Goal: Communication & Community: Answer question/provide support

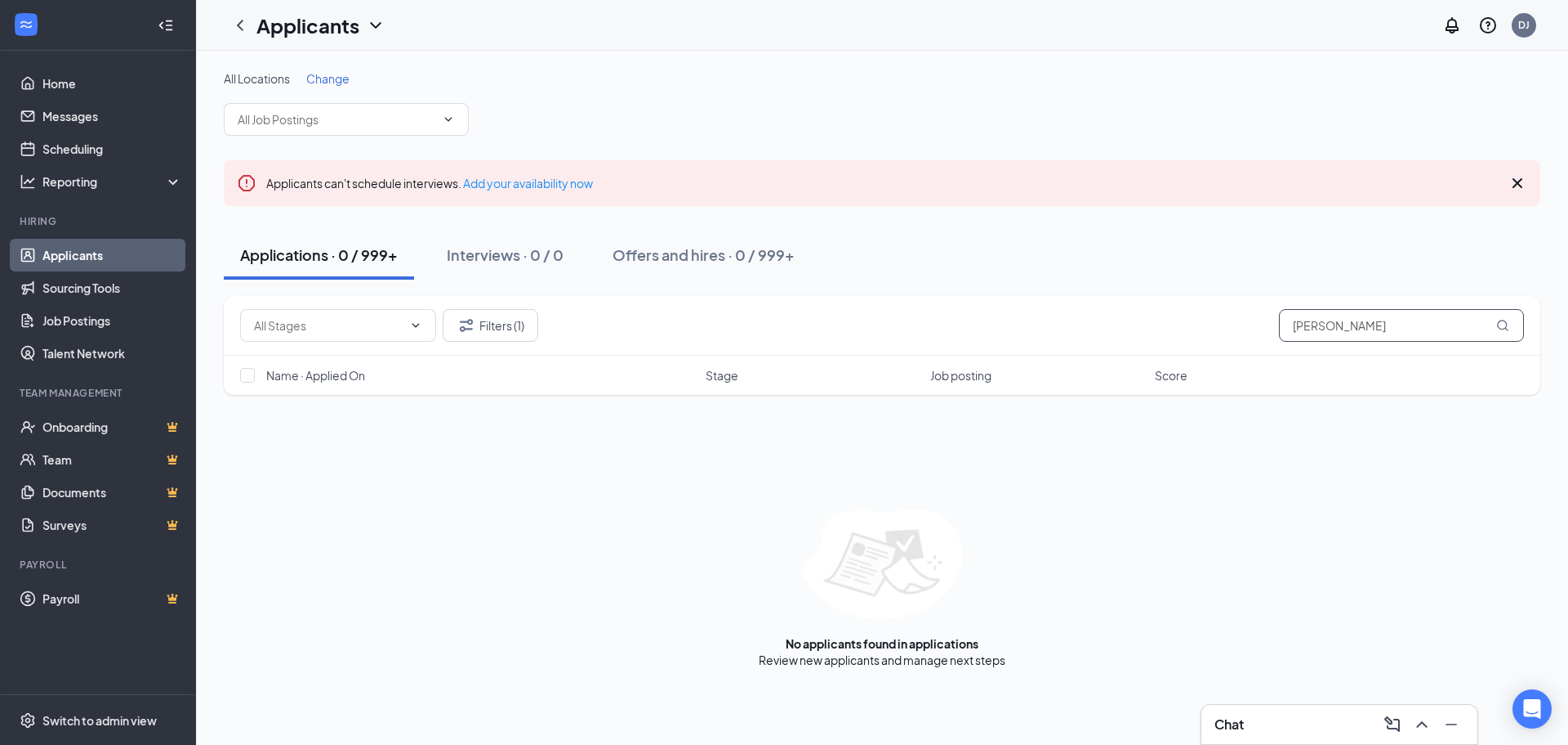
click at [1309, 315] on input "[PERSON_NAME]" at bounding box center [1402, 325] width 245 height 33
paste input "[EMAIL_ADDRESS][DOMAIN_NAME]"
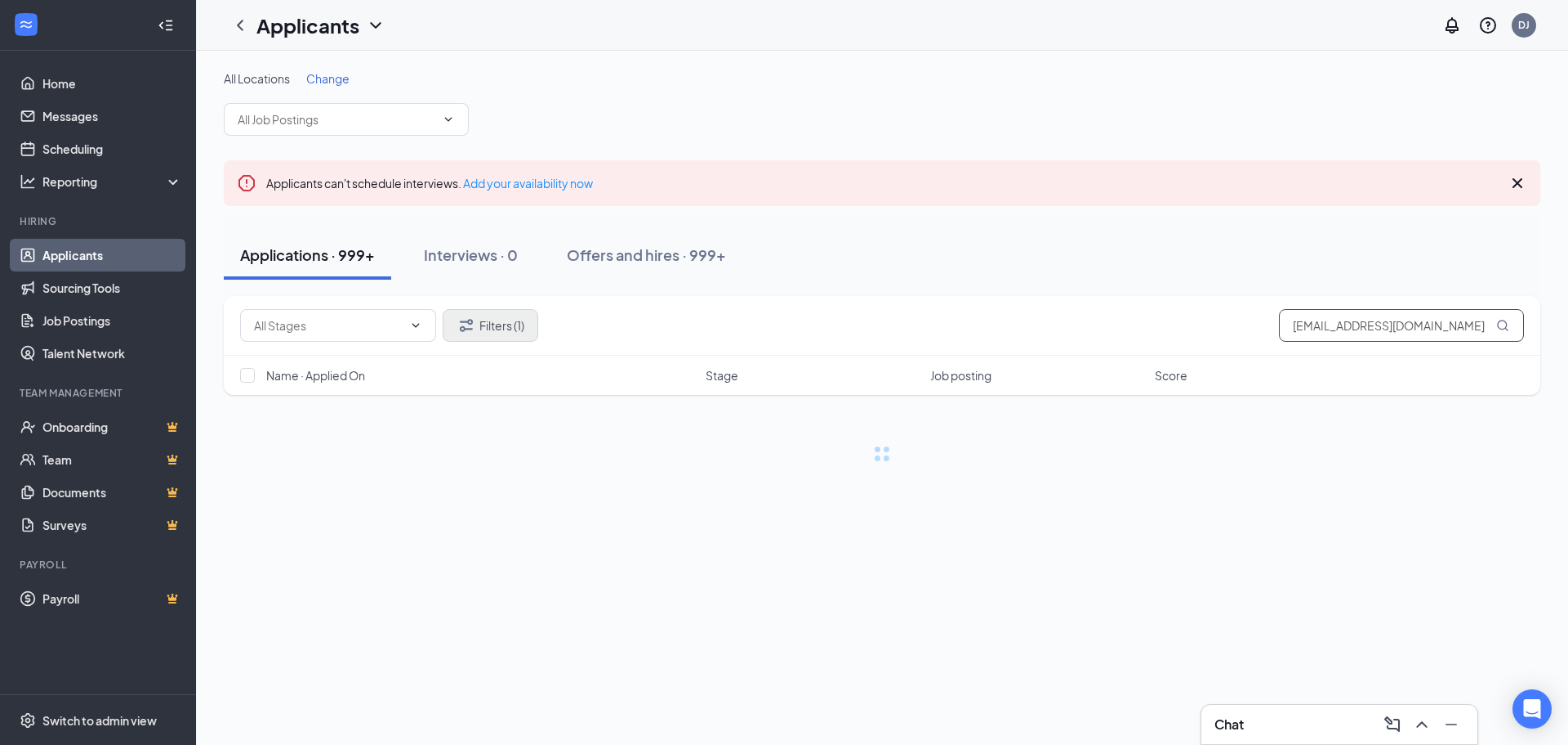
type input "[EMAIL_ADDRESS][DOMAIN_NAME]"
click at [504, 336] on button "Filters (1)" at bounding box center [491, 325] width 96 height 33
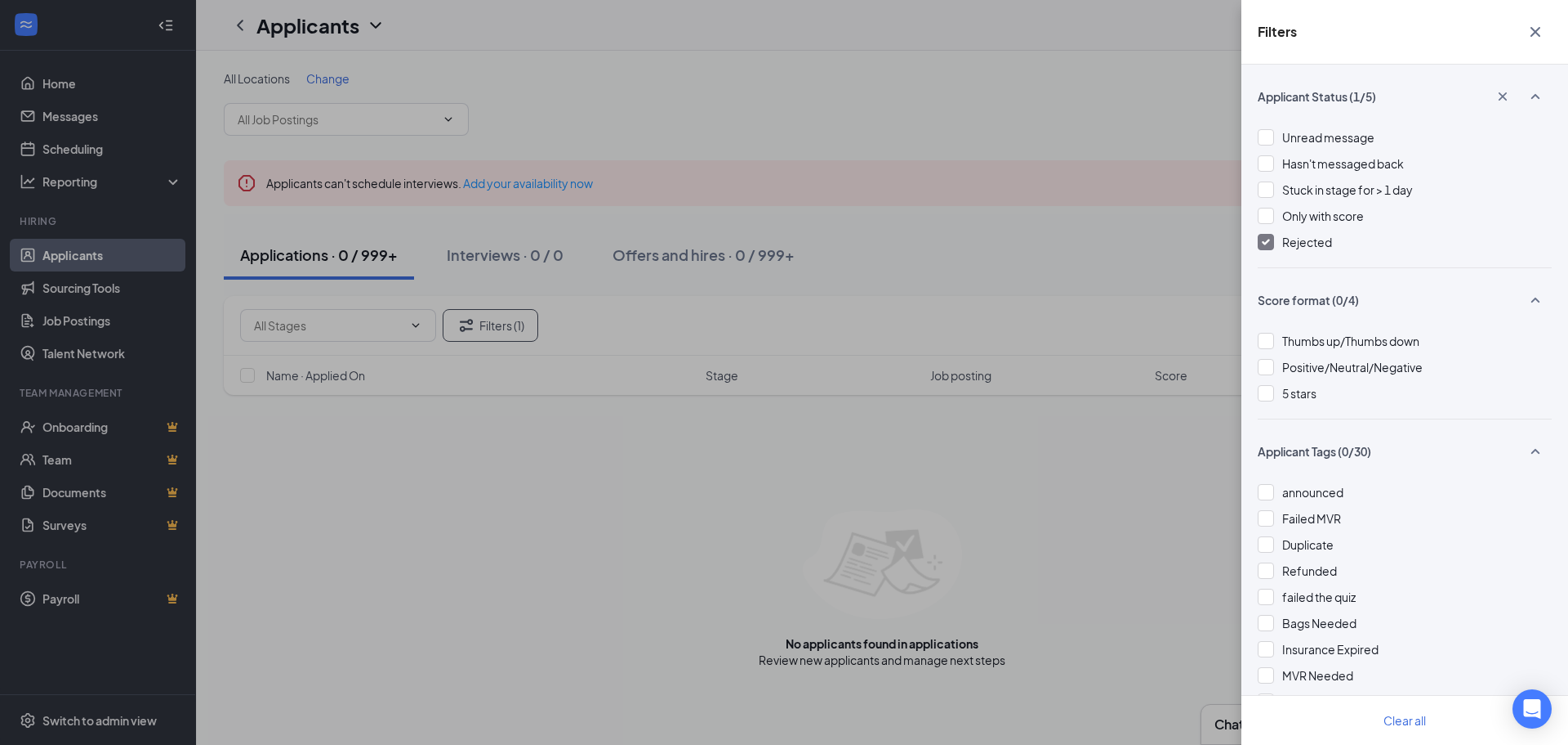
click at [1268, 242] on img at bounding box center [1266, 242] width 8 height 7
click at [589, 511] on div "Filters Applicant Status (0/5) Unread message Hasn't messaged back Stuck in sta…" at bounding box center [784, 372] width 1568 height 745
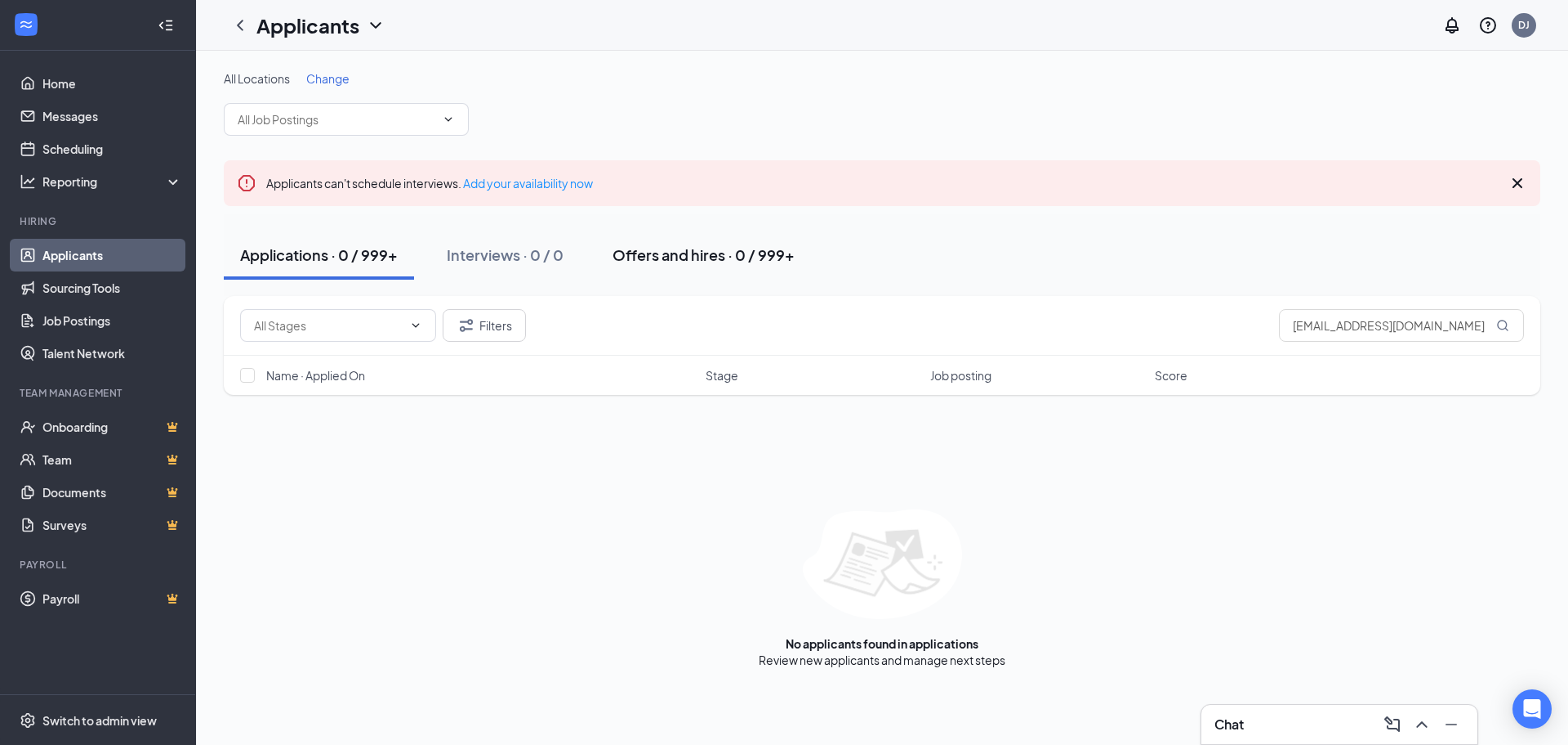
click at [645, 261] on div "Offers and hires · 0 / 999+" at bounding box center [703, 255] width 182 height 20
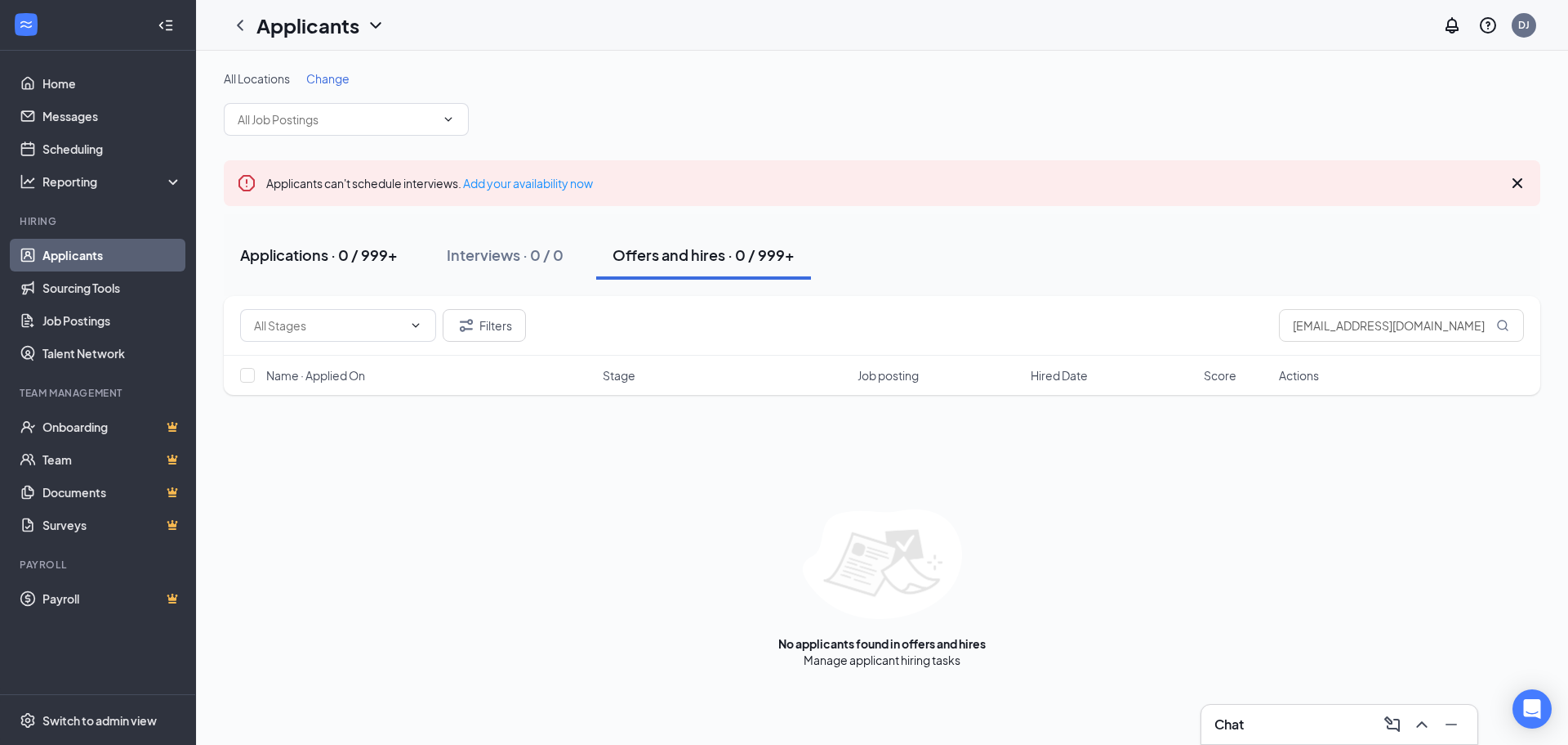
click at [278, 260] on div "Applications · 0 / 999+" at bounding box center [319, 255] width 158 height 20
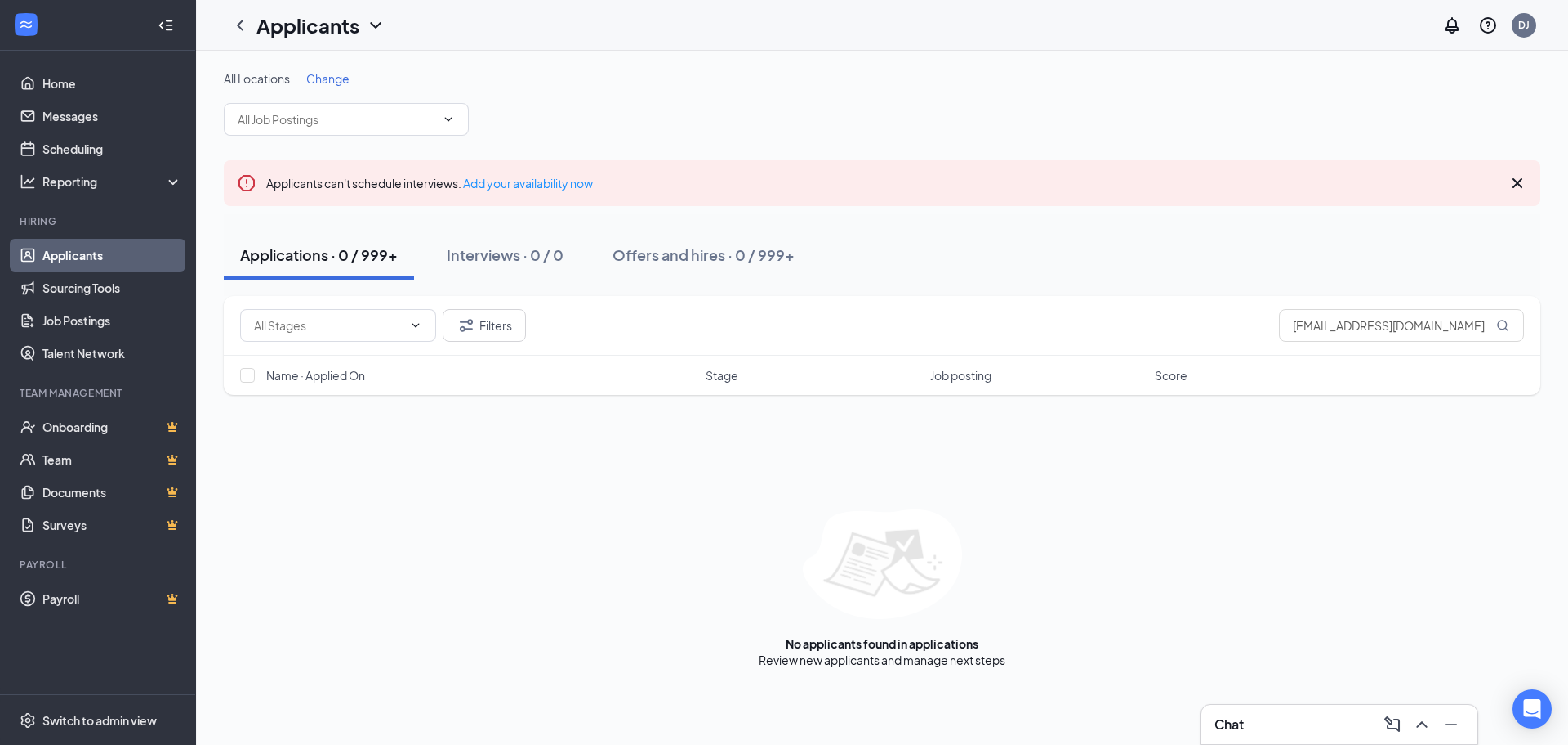
click at [371, 22] on icon "ChevronDown" at bounding box center [375, 25] width 11 height 7
click at [348, 100] on link "Archived applicants" at bounding box center [355, 107] width 176 height 16
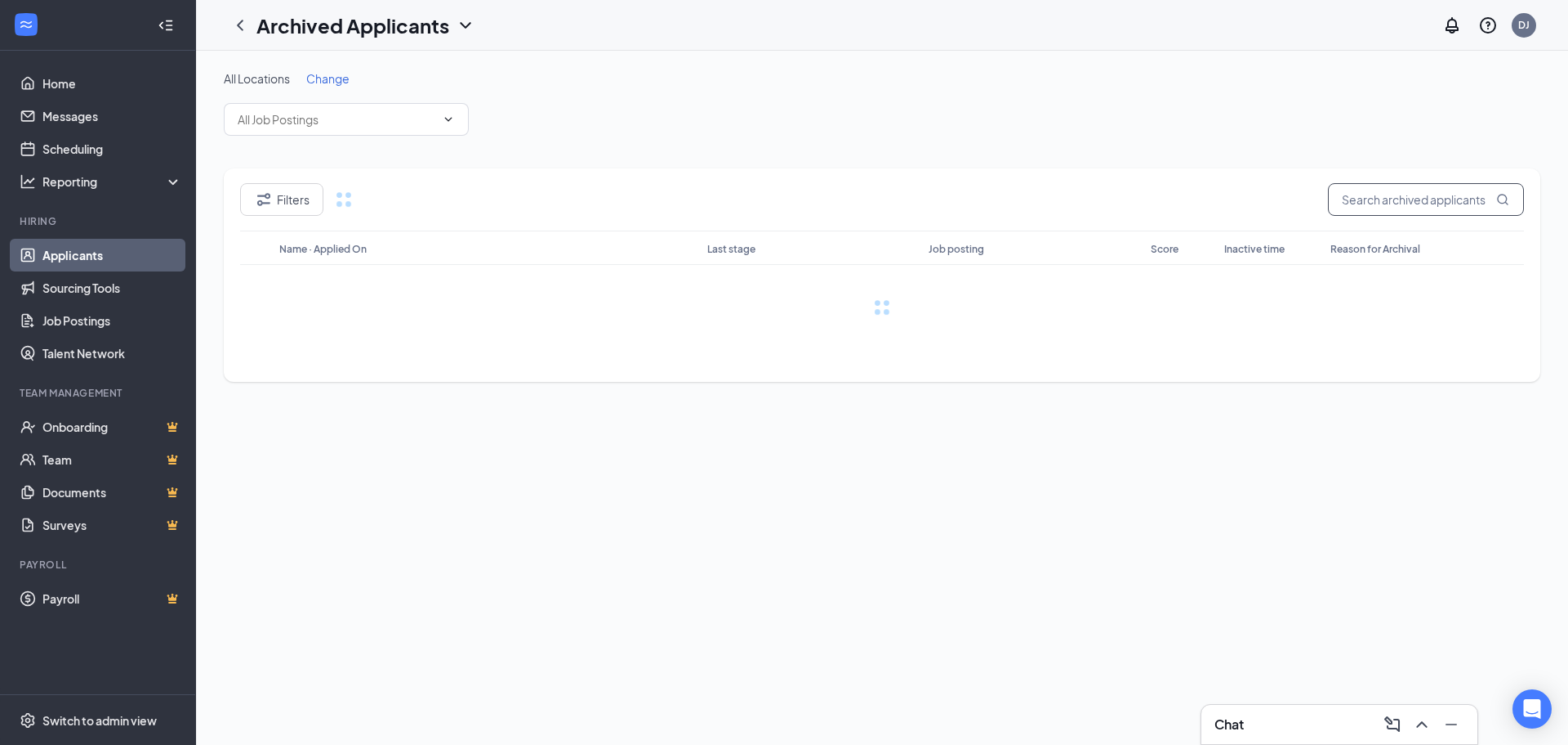
click at [1360, 195] on input "text" at bounding box center [1426, 199] width 196 height 33
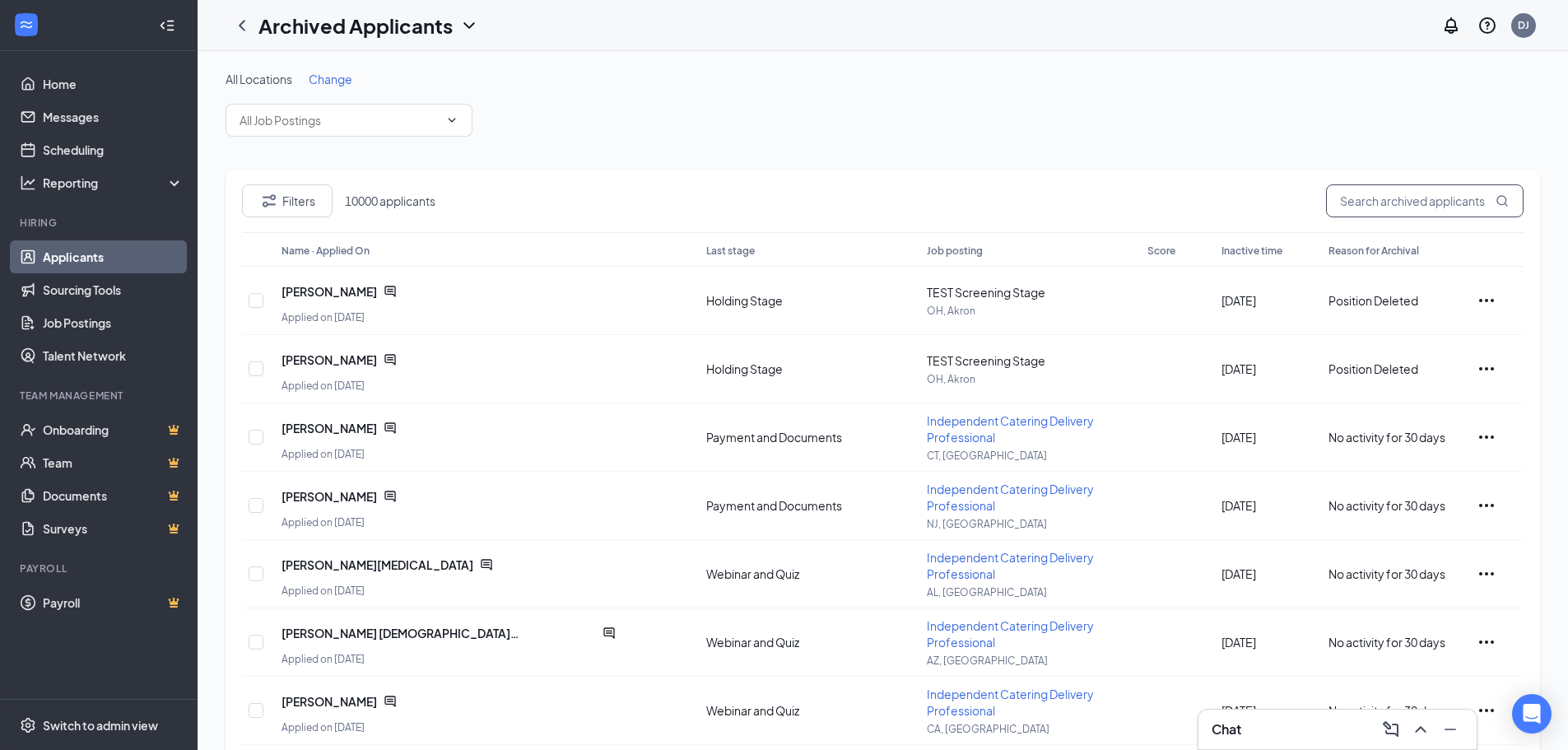
paste input "[EMAIL_ADDRESS][DOMAIN_NAME]"
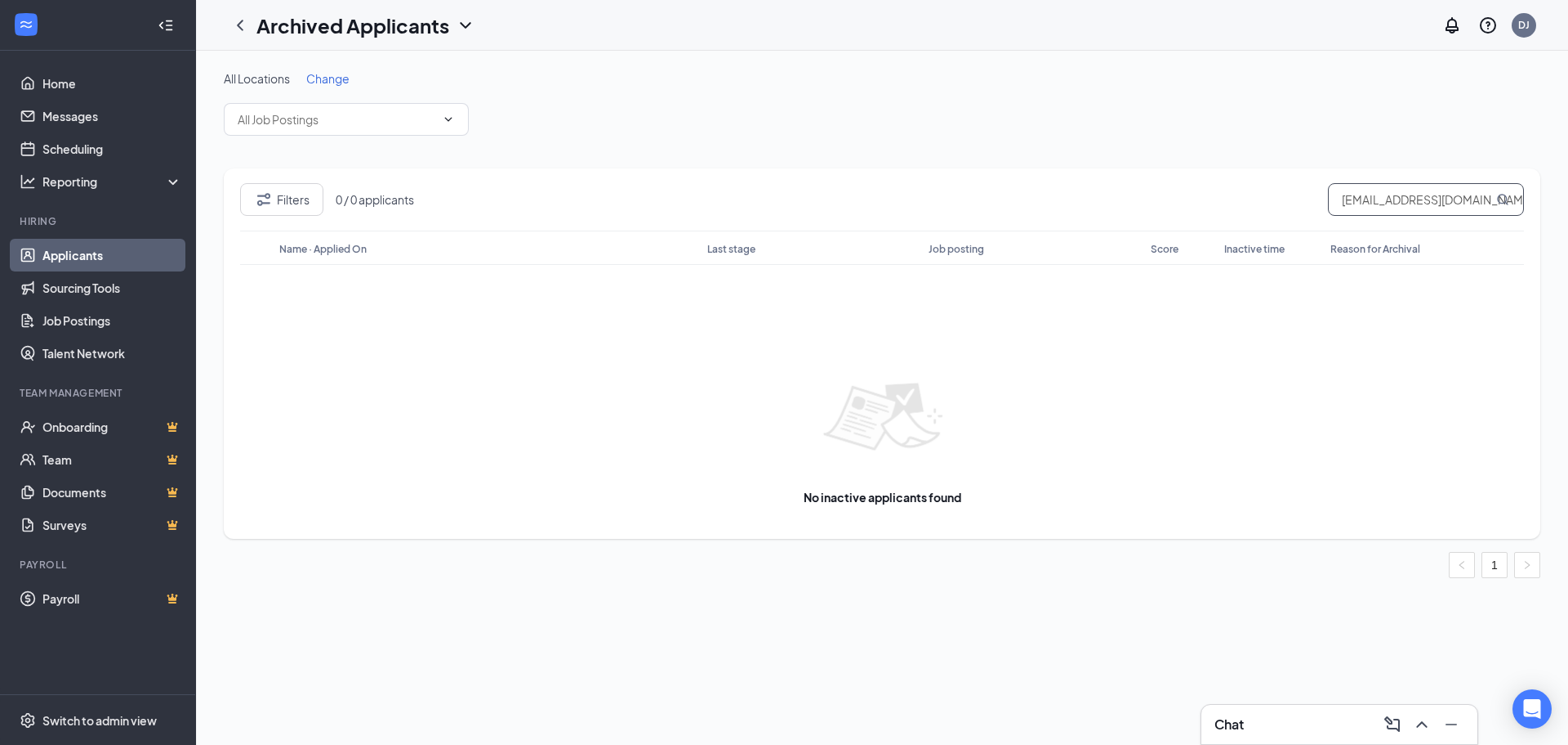
click at [1380, 203] on input "[EMAIL_ADDRESS][DOMAIN_NAME]" at bounding box center [1426, 199] width 196 height 33
paste input "[PERSON_NAME]"
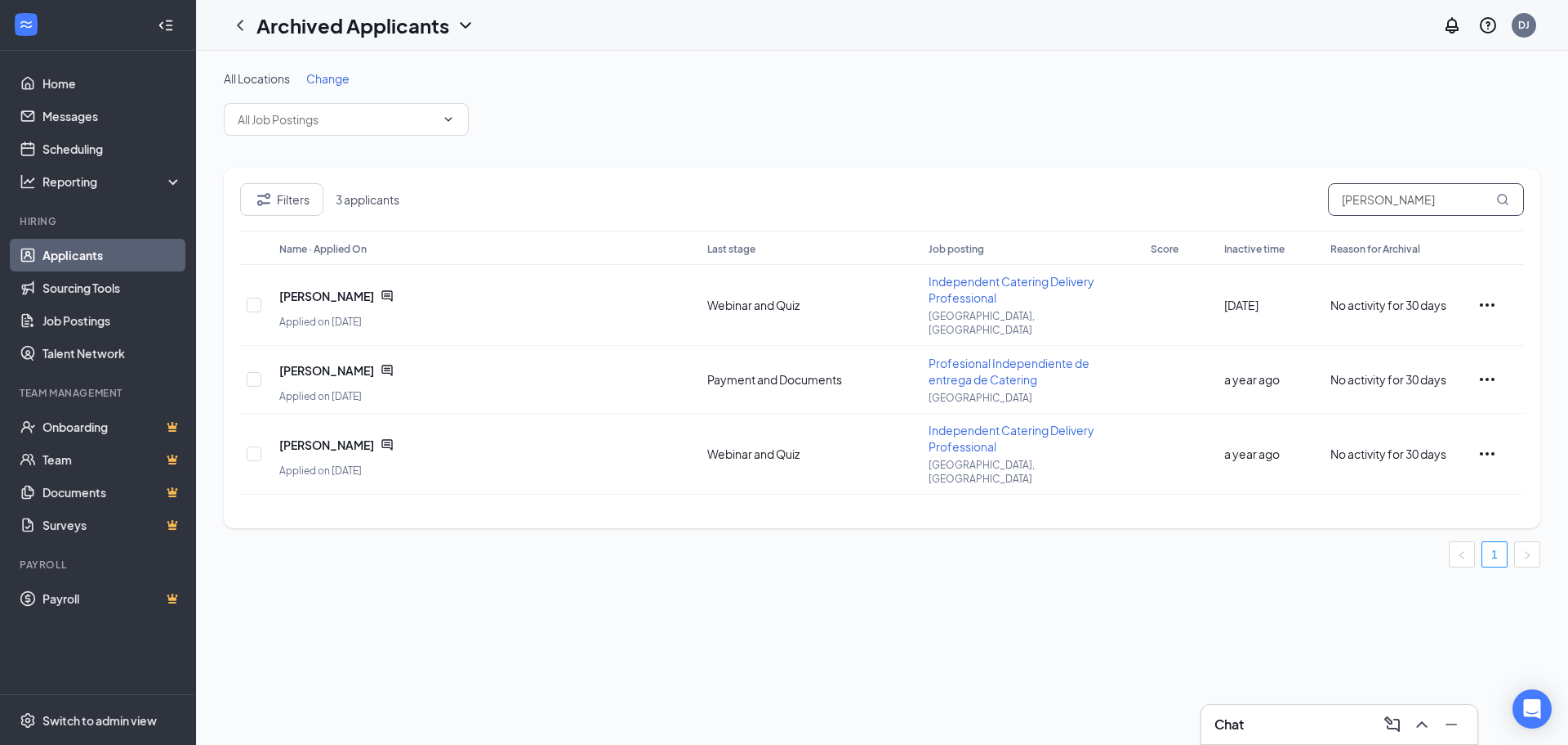
type input "[PERSON_NAME]"
click at [463, 29] on icon "ChevronDown" at bounding box center [465, 24] width 19 height 19
click at [341, 78] on link "Applicants" at bounding box center [355, 71] width 176 height 16
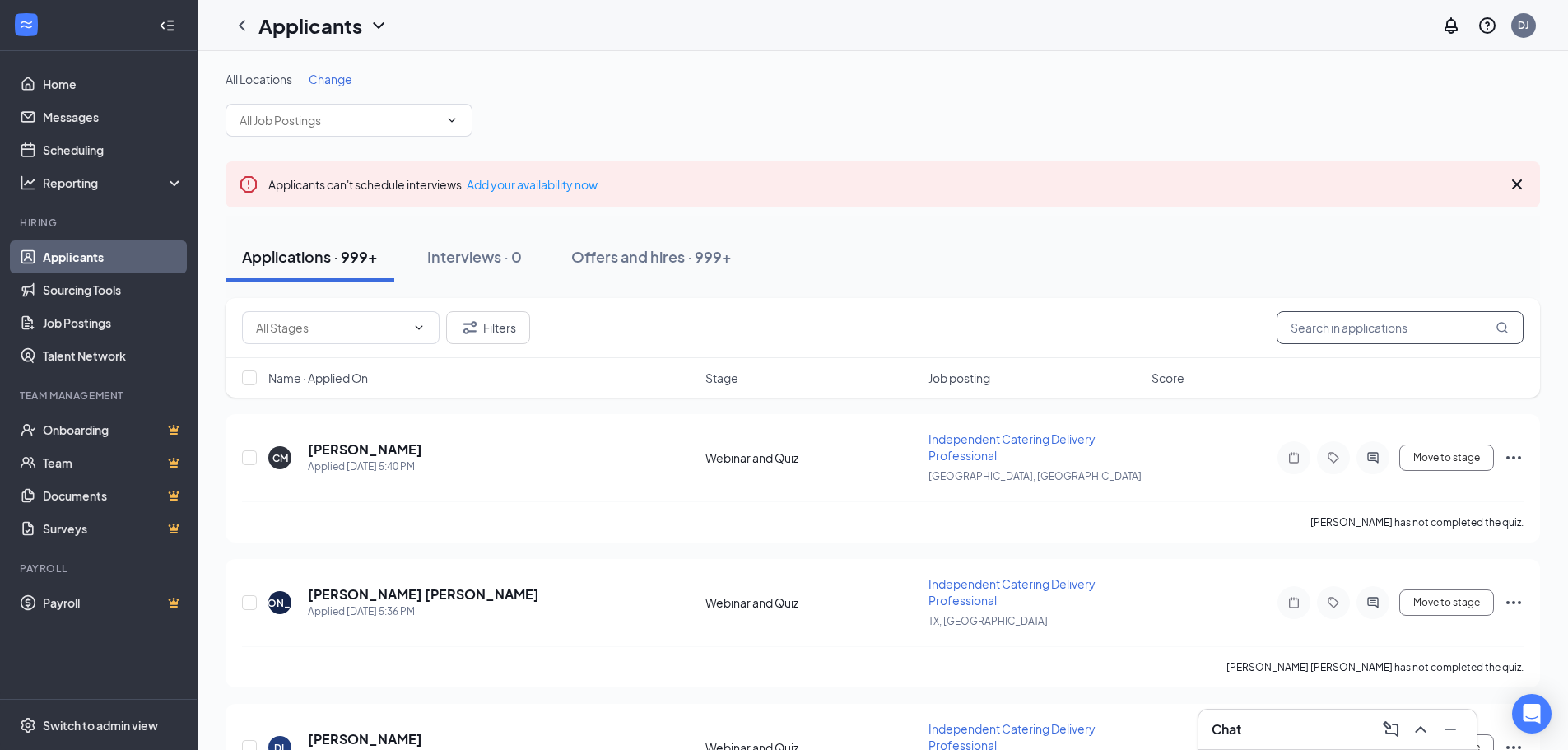
click at [1330, 330] on input "text" at bounding box center [1400, 327] width 247 height 33
paste input "[PERSON_NAME]"
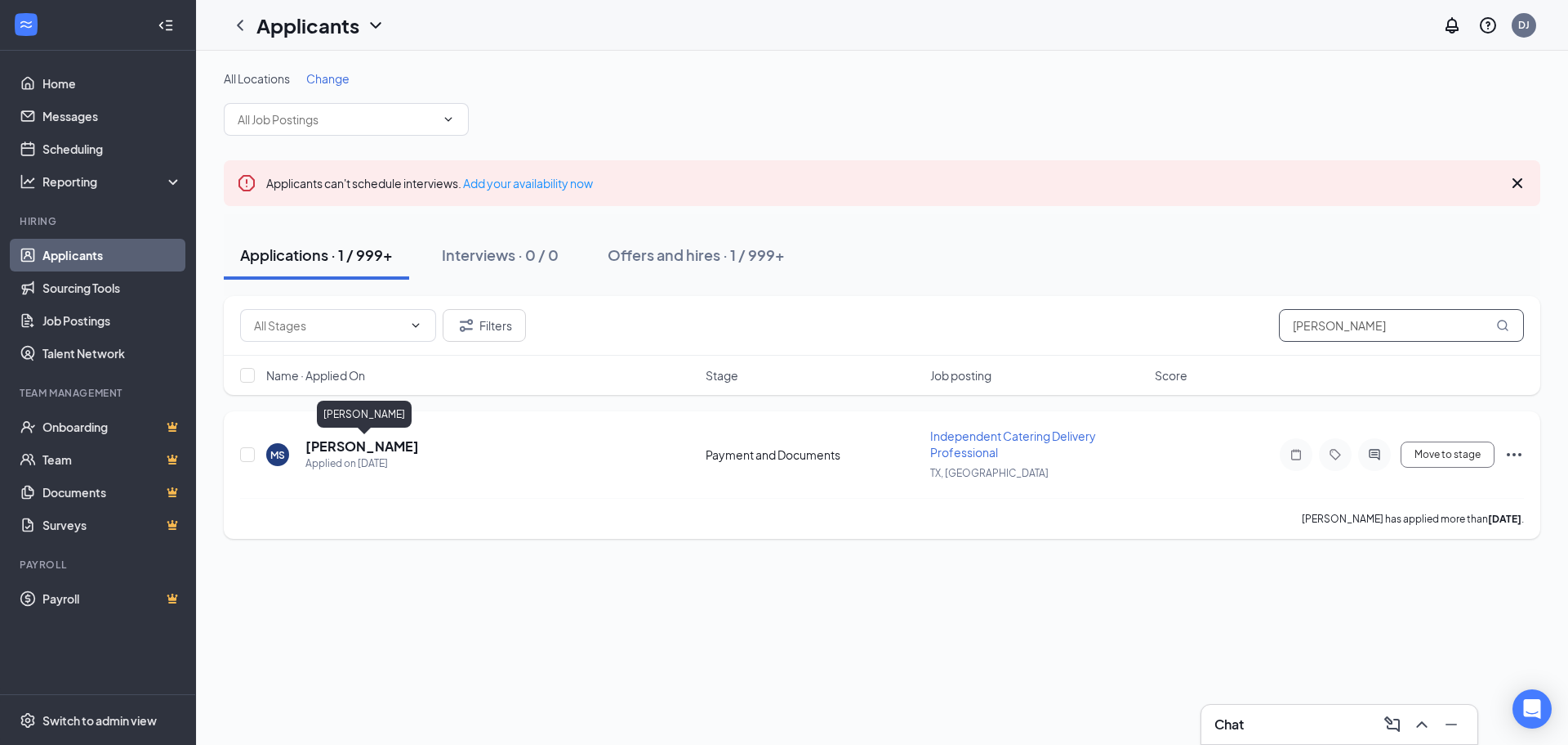
type input "[PERSON_NAME]"
click at [418, 446] on h5 "[PERSON_NAME]" at bounding box center [362, 446] width 113 height 18
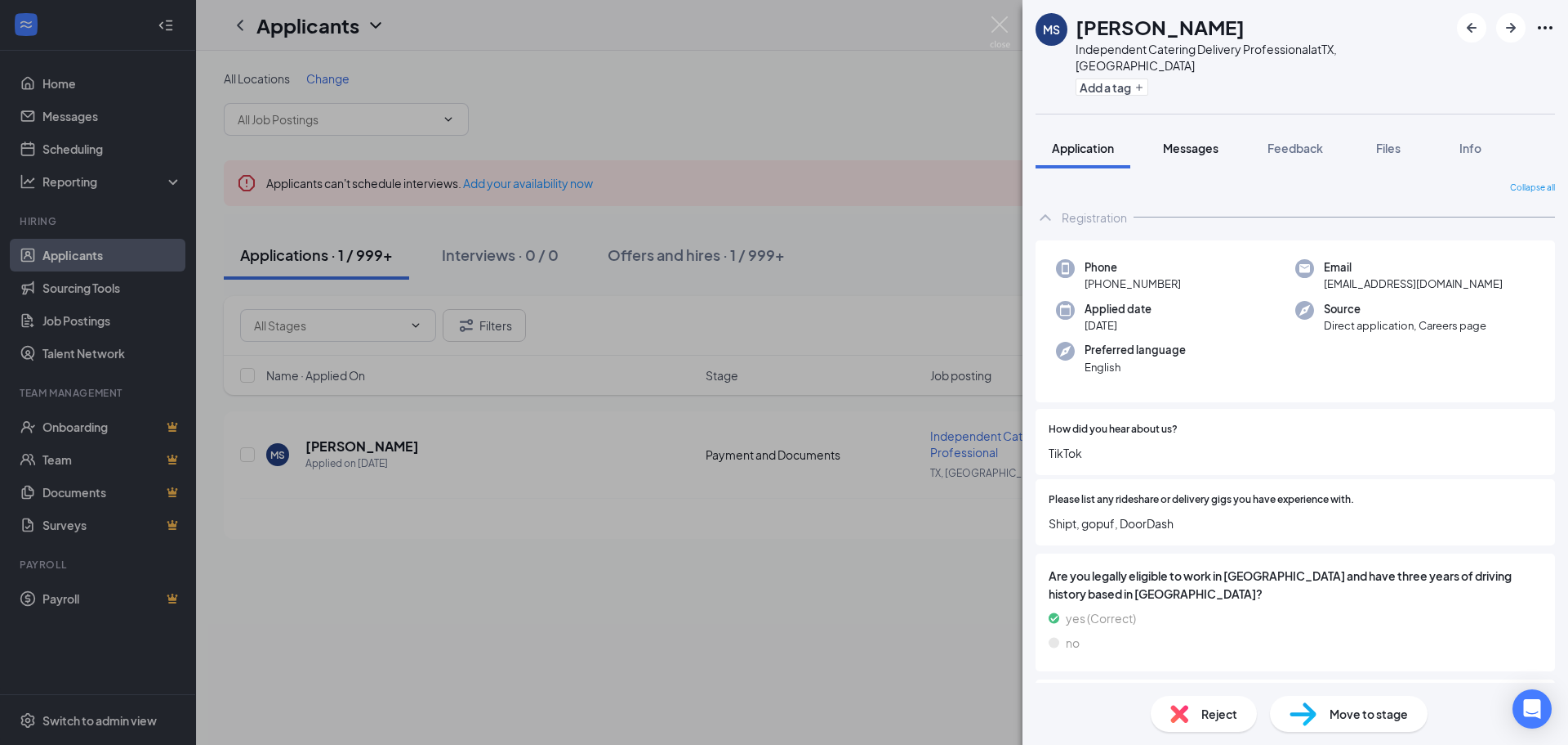
click at [1205, 140] on span "Messages" at bounding box center [1191, 147] width 55 height 14
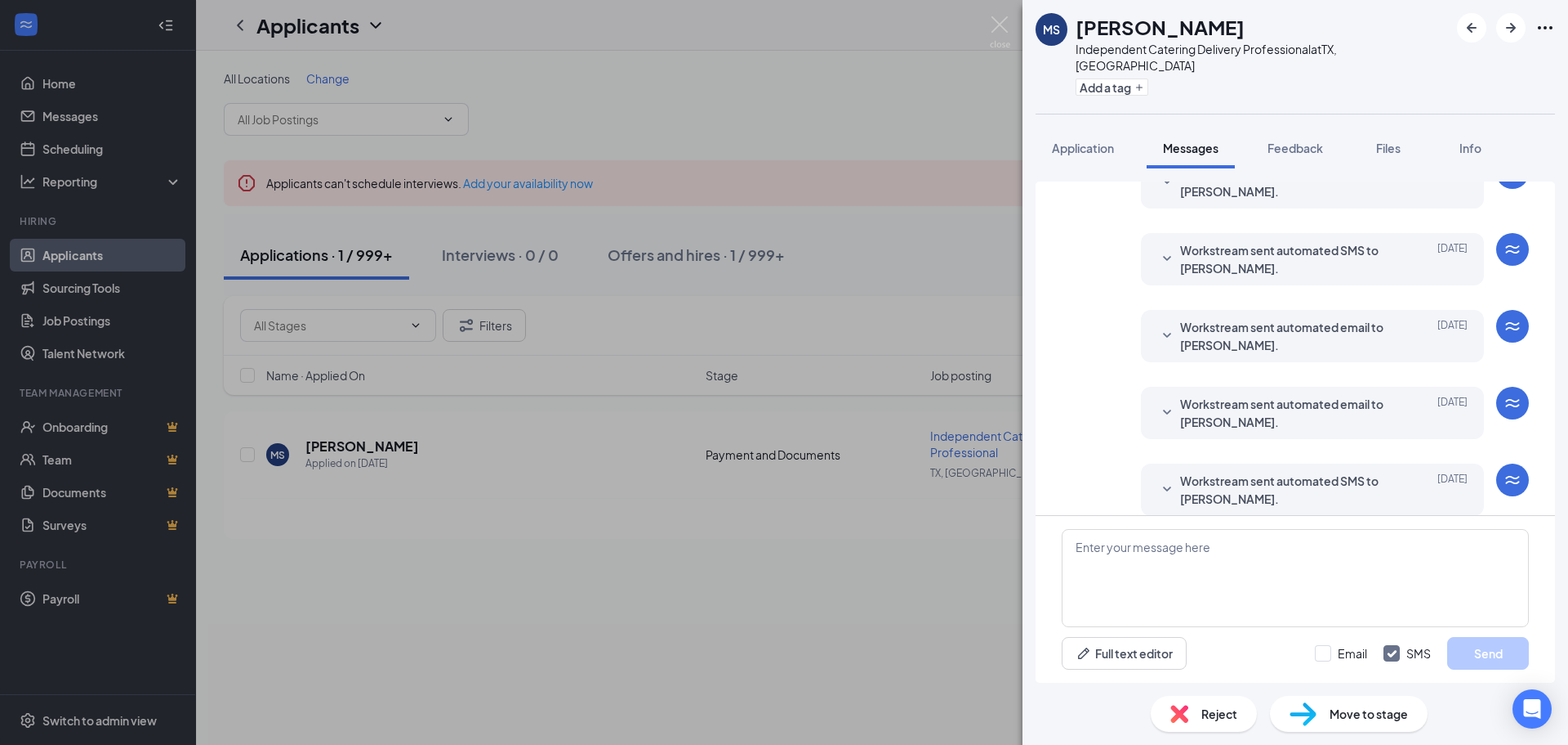
scroll to position [471, 0]
click at [1249, 471] on span "Workstream sent automated SMS to [PERSON_NAME]." at bounding box center [1287, 489] width 214 height 36
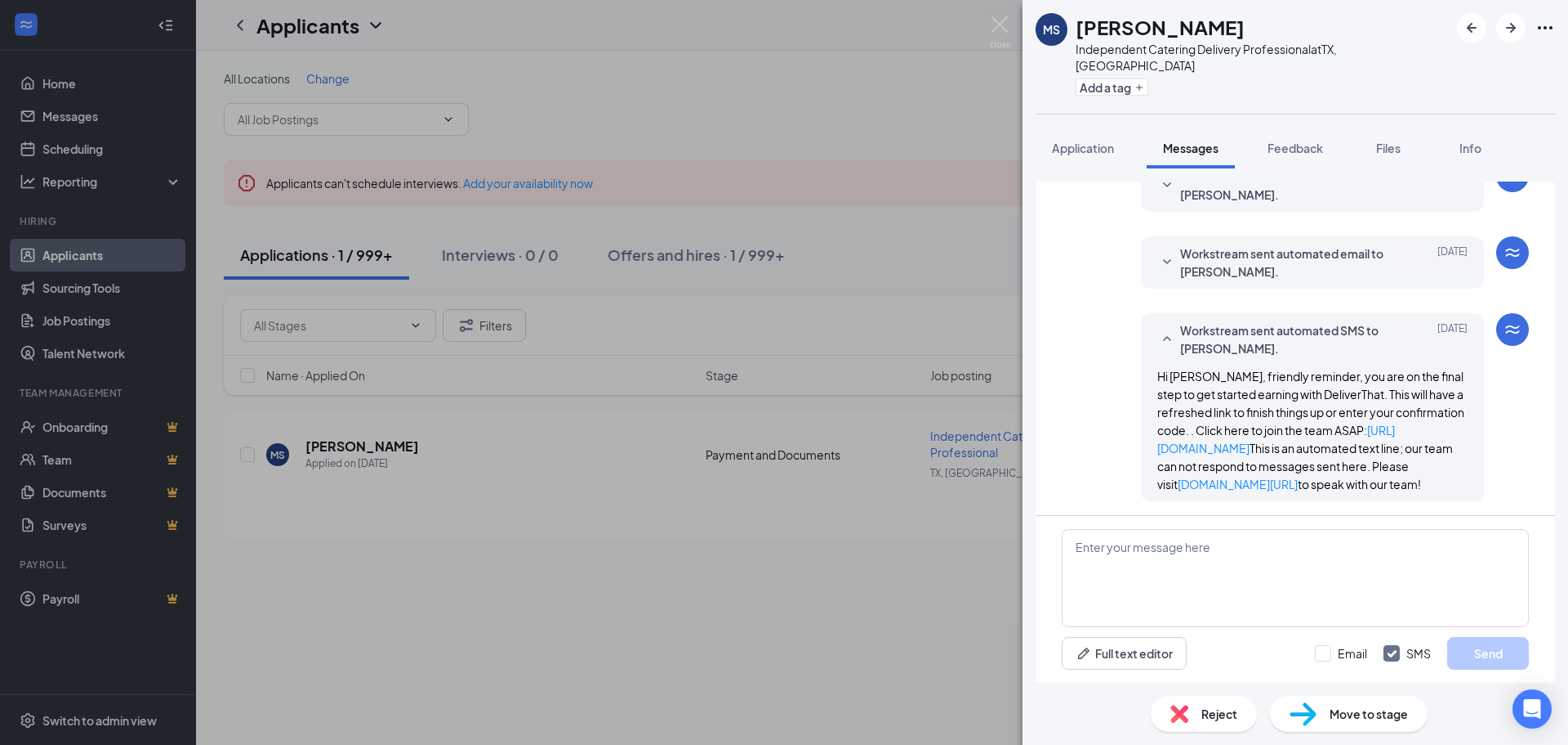
scroll to position [625, 0]
drag, startPoint x: 1139, startPoint y: 358, endPoint x: 1271, endPoint y: 478, distance: 178.4
click at [1271, 478] on div "Workstream sent automated SMS to [PERSON_NAME]. [DATE] Hi [PERSON_NAME], friend…" at bounding box center [1313, 404] width 343 height 188
copy span "Hi [PERSON_NAME], friendly reminder, you are on the final step to get started e…"
click at [1170, 569] on textarea at bounding box center [1296, 578] width 467 height 98
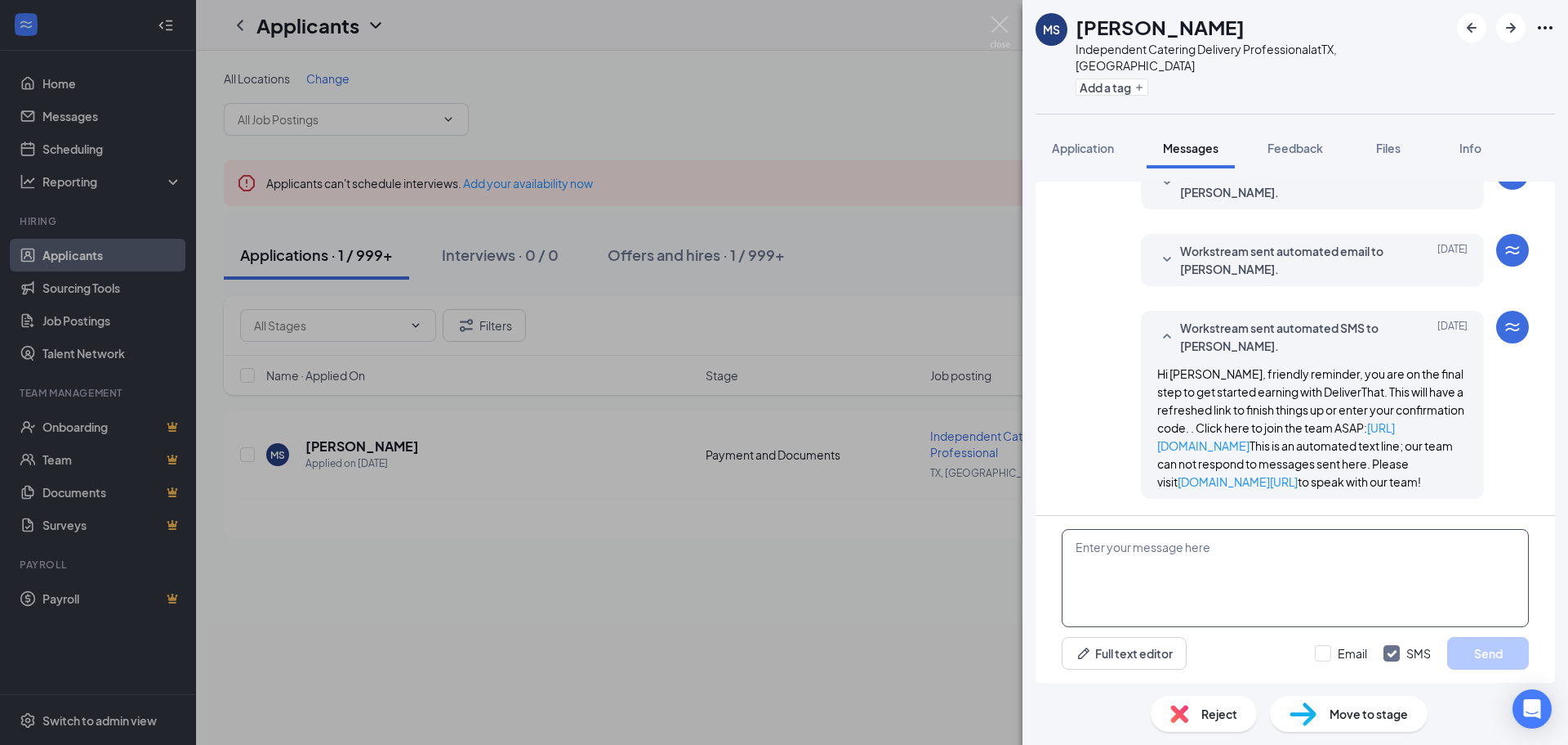
paste textarea "Hi [PERSON_NAME], friendly reminder, you are on the final step to get started e…"
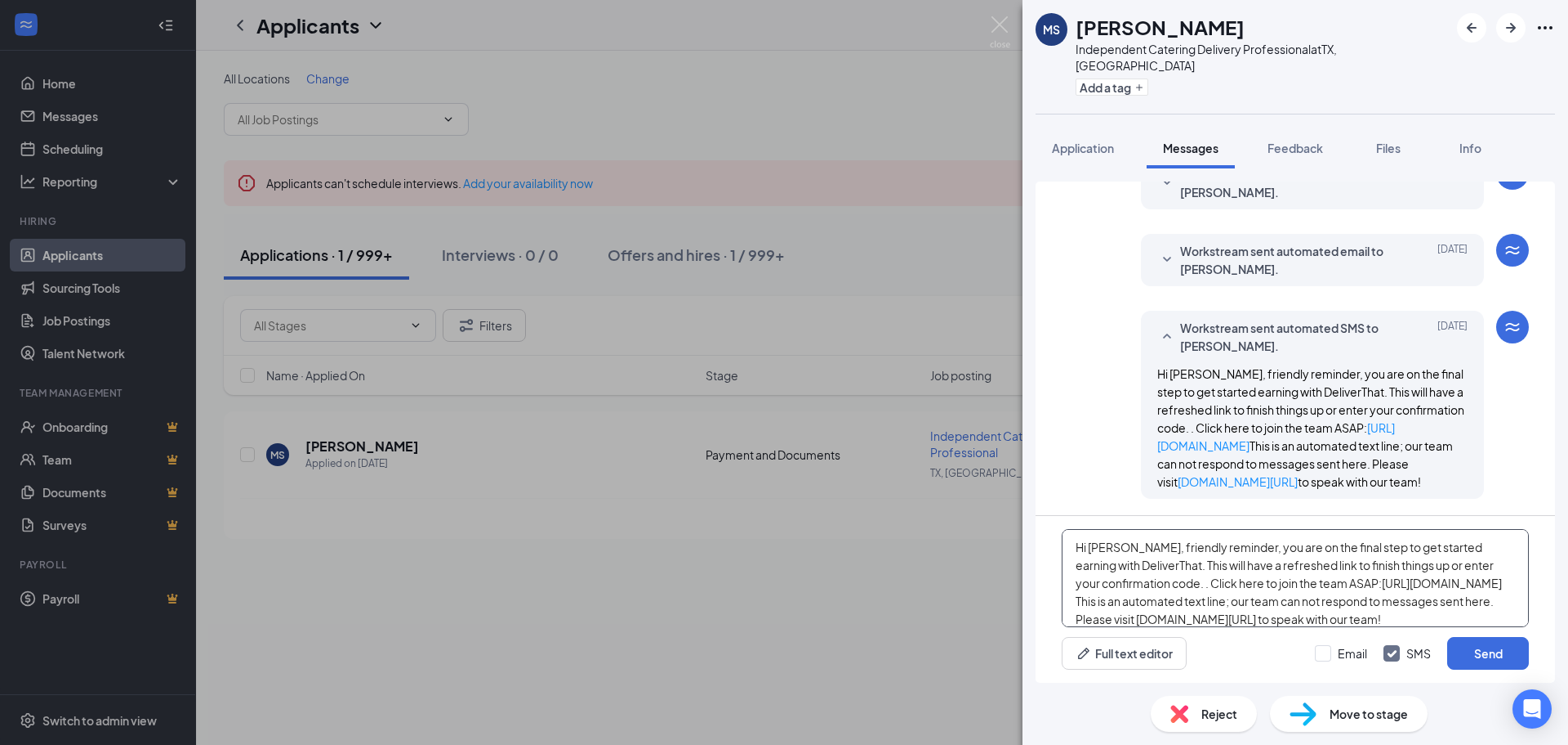
scroll to position [18, 0]
type textarea "Hi [PERSON_NAME], friendly reminder, you are on the final step to get started e…"
click at [1484, 657] on button "Send" at bounding box center [1488, 653] width 82 height 33
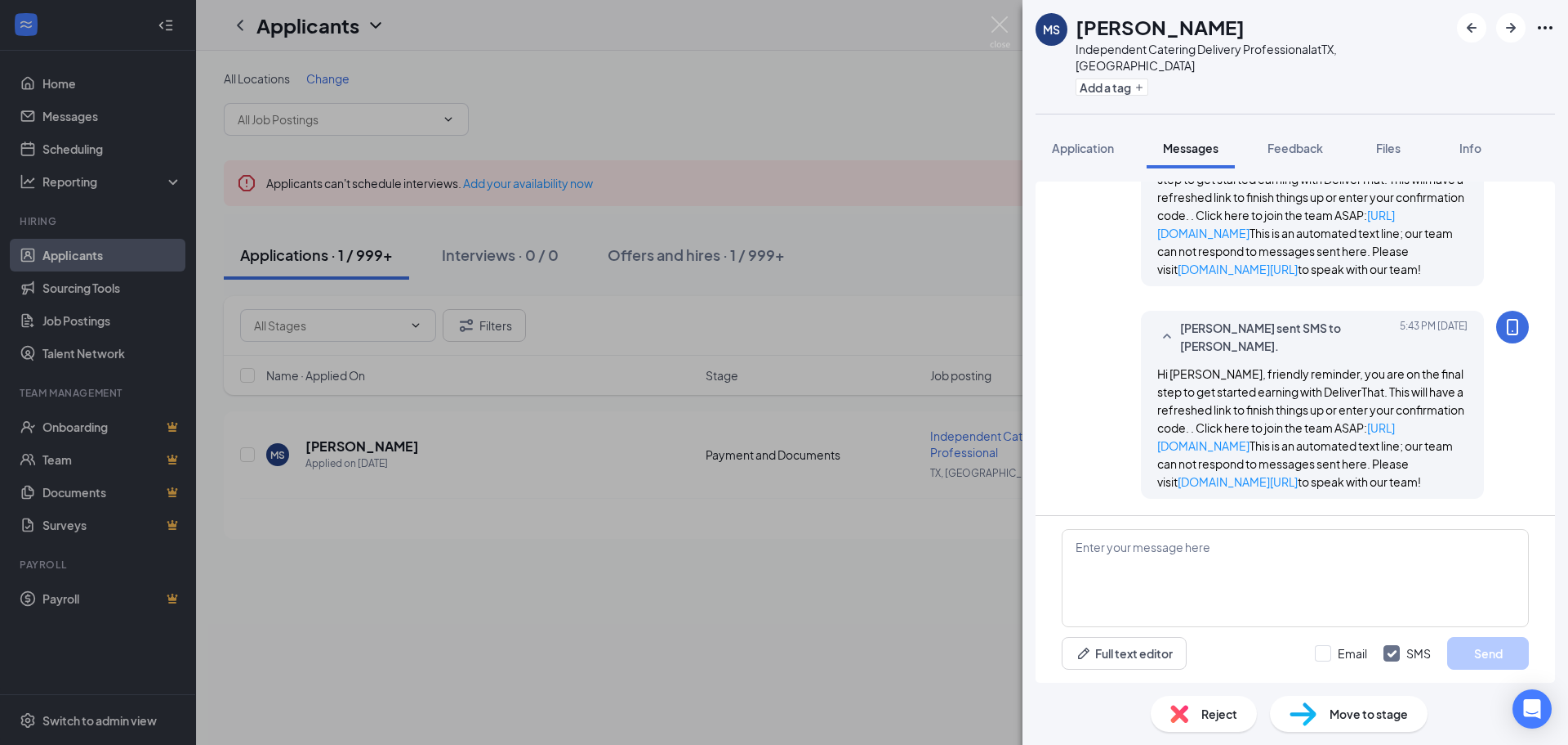
scroll to position [855, 0]
